Goal: Information Seeking & Learning: Learn about a topic

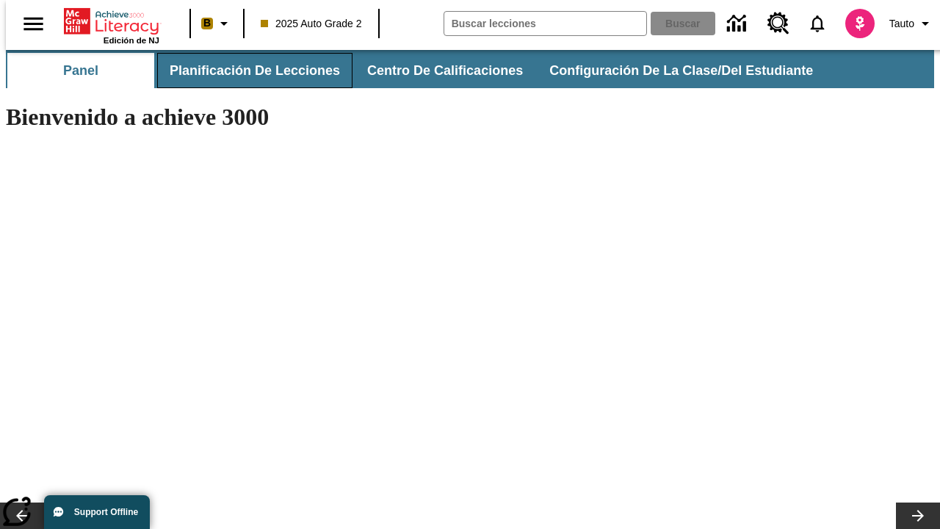
click at [246, 71] on span "Planificación de lecciones" at bounding box center [255, 70] width 170 height 17
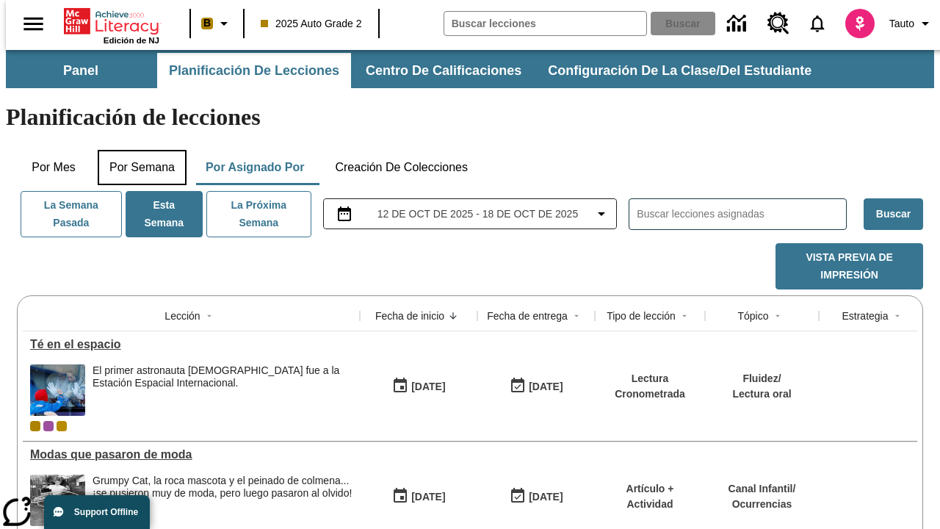
click at [137, 150] on button "Por semana" at bounding box center [142, 167] width 89 height 35
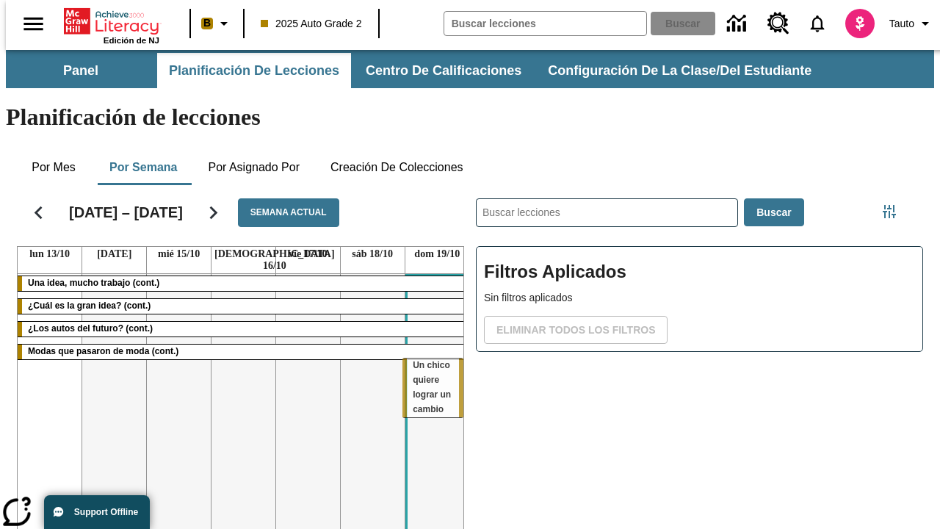
click at [431, 365] on tr "Una idea, mucho trabajo (cont.) ¿Cuál es la gran idea? (cont.) ¿Los autos del f…" at bounding box center [244, 432] width 452 height 317
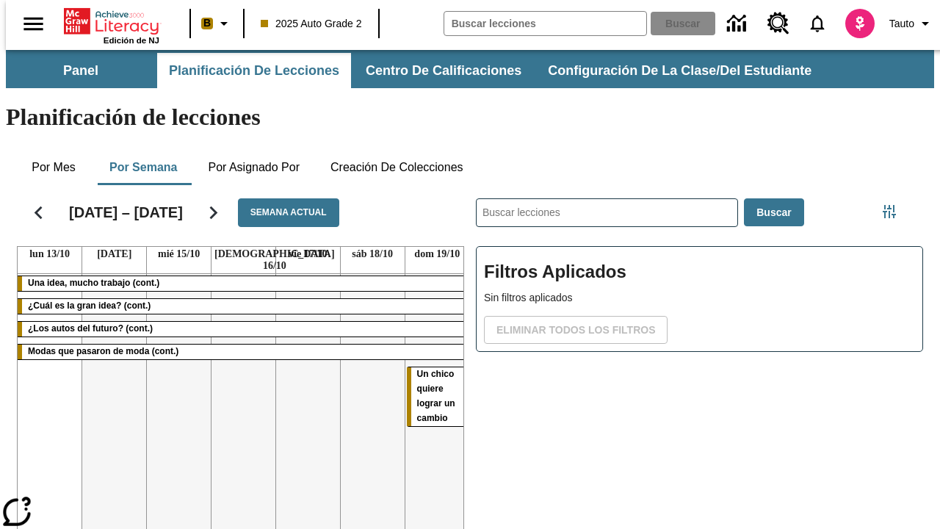
click at [429, 369] on span "Un chico quiere lograr un cambio" at bounding box center [436, 396] width 38 height 54
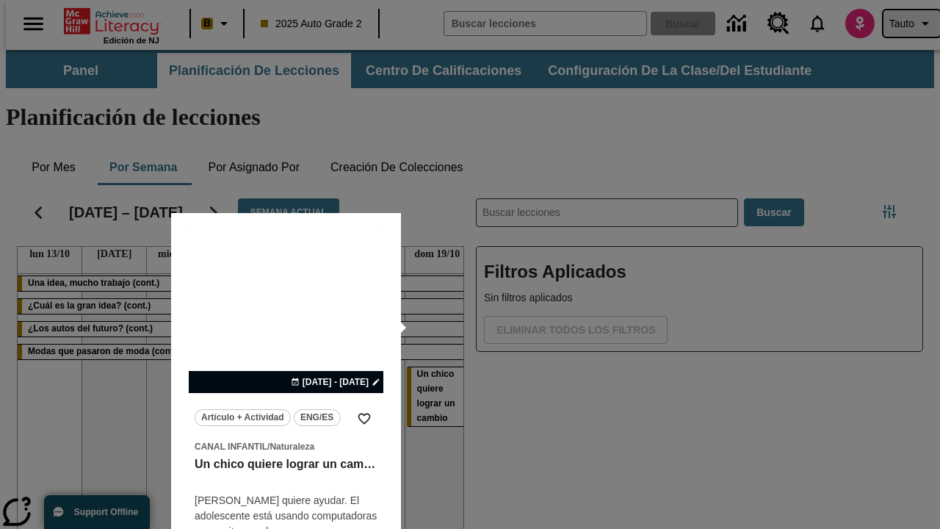
click at [904, 24] on span "Tauto" at bounding box center [901, 23] width 25 height 15
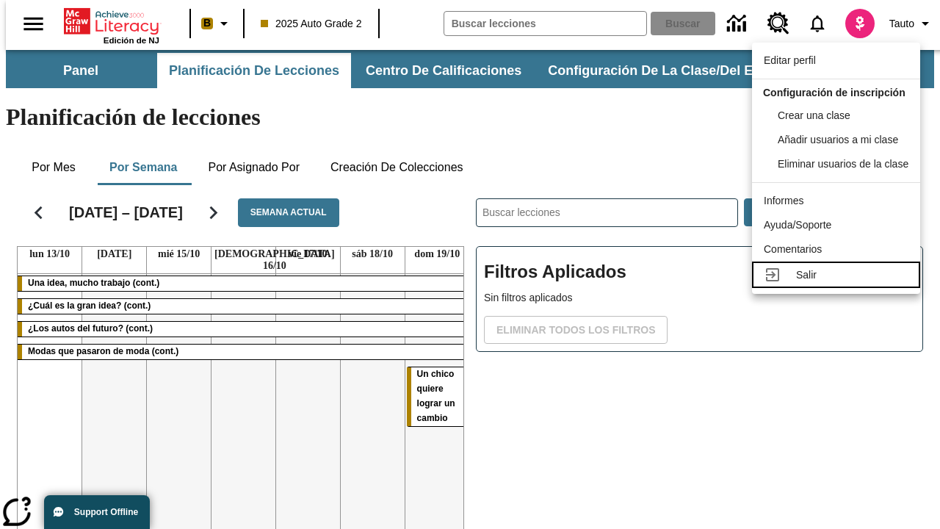
click at [840, 283] on div "Salir" at bounding box center [852, 274] width 112 height 15
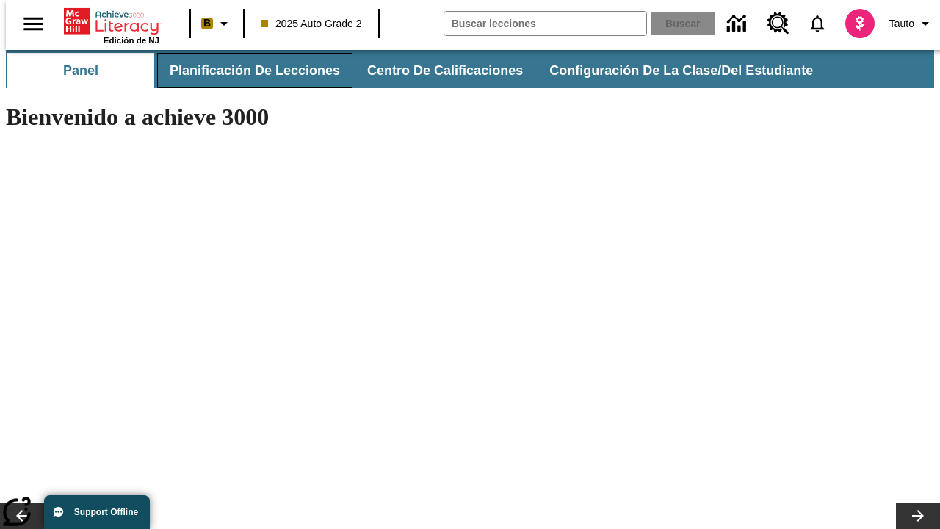
click at [246, 71] on span "Planificación de lecciones" at bounding box center [255, 70] width 170 height 17
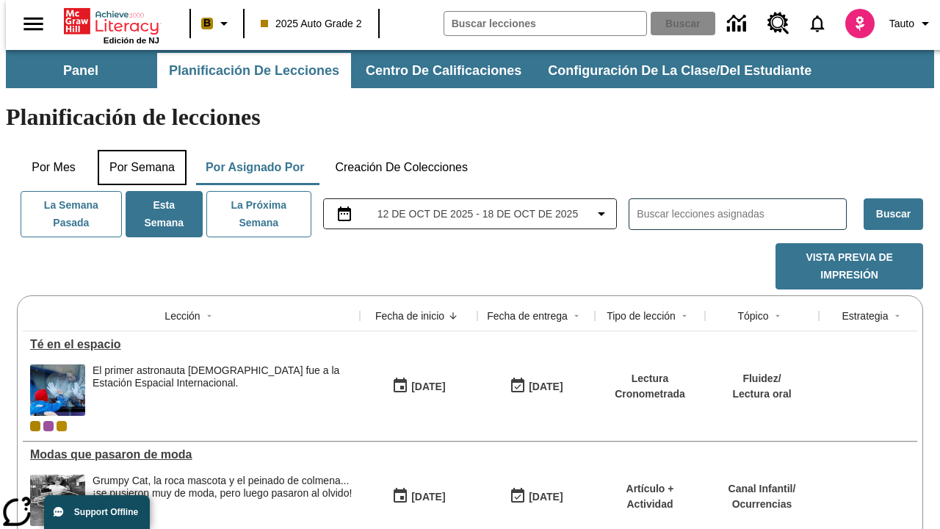
click at [137, 150] on button "Por semana" at bounding box center [142, 167] width 89 height 35
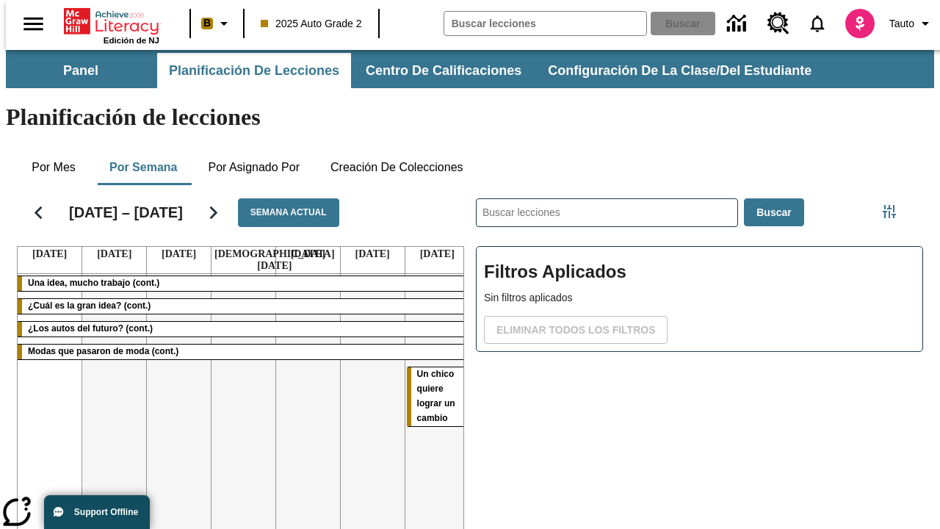
click at [173, 365] on tr "Una idea, mucho trabajo (cont.) ¿Cuál es la gran idea? (cont.) ¿Los autos del f…" at bounding box center [244, 432] width 452 height 317
